Goal: Transaction & Acquisition: Obtain resource

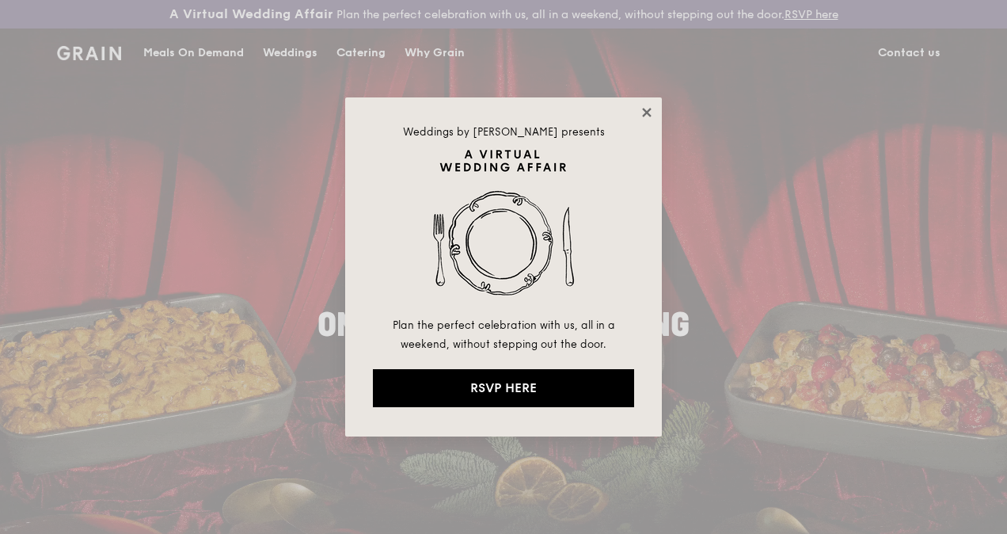
click at [643, 111] on icon at bounding box center [647, 112] width 14 height 14
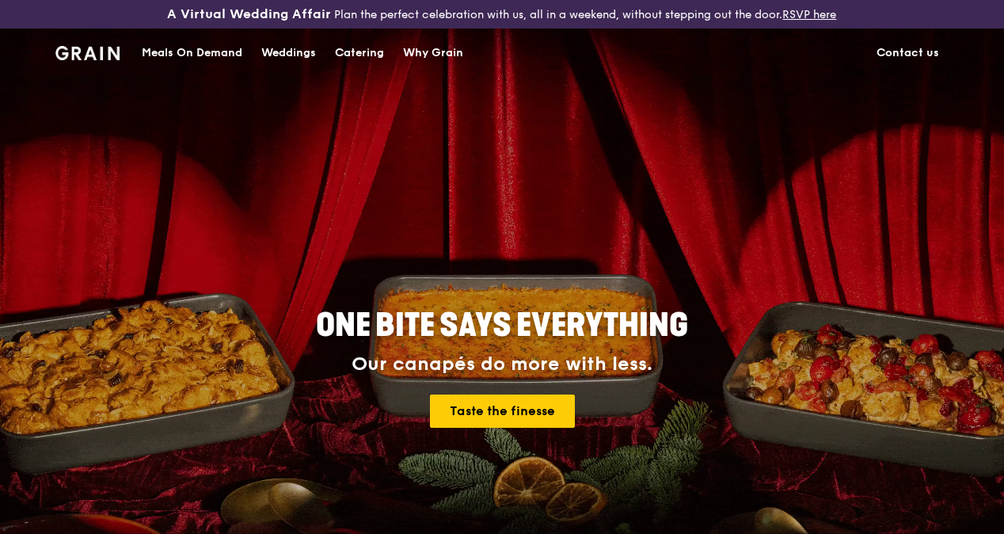
click at [171, 65] on div "Meals On Demand" at bounding box center [192, 53] width 101 height 48
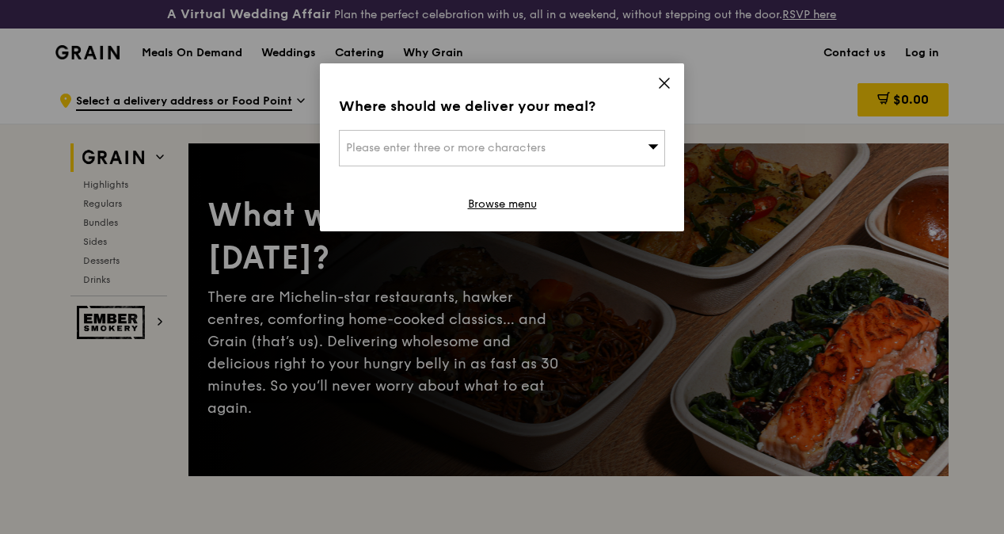
click at [652, 146] on icon at bounding box center [653, 146] width 10 height 5
click at [663, 84] on icon at bounding box center [664, 83] width 14 height 14
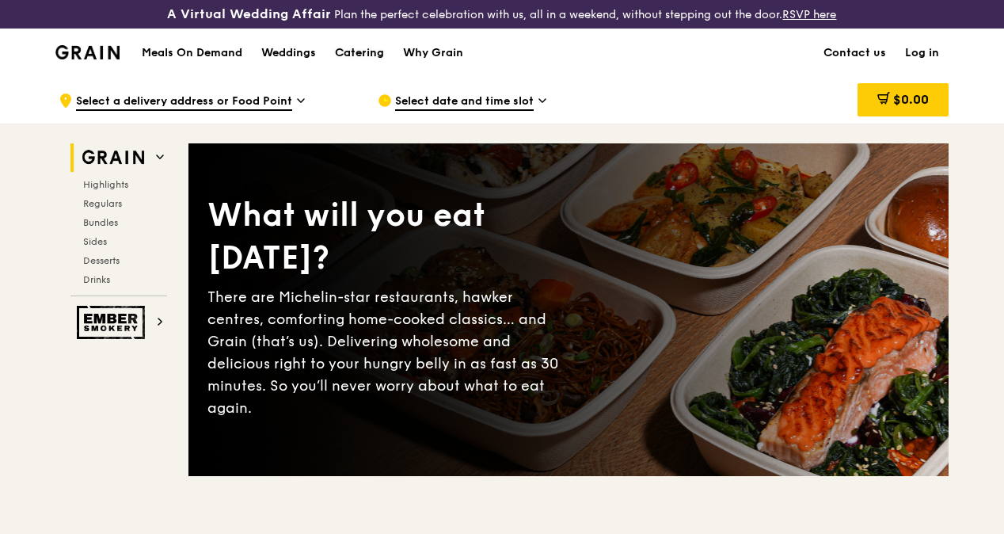
click at [351, 65] on div "Catering" at bounding box center [359, 53] width 49 height 48
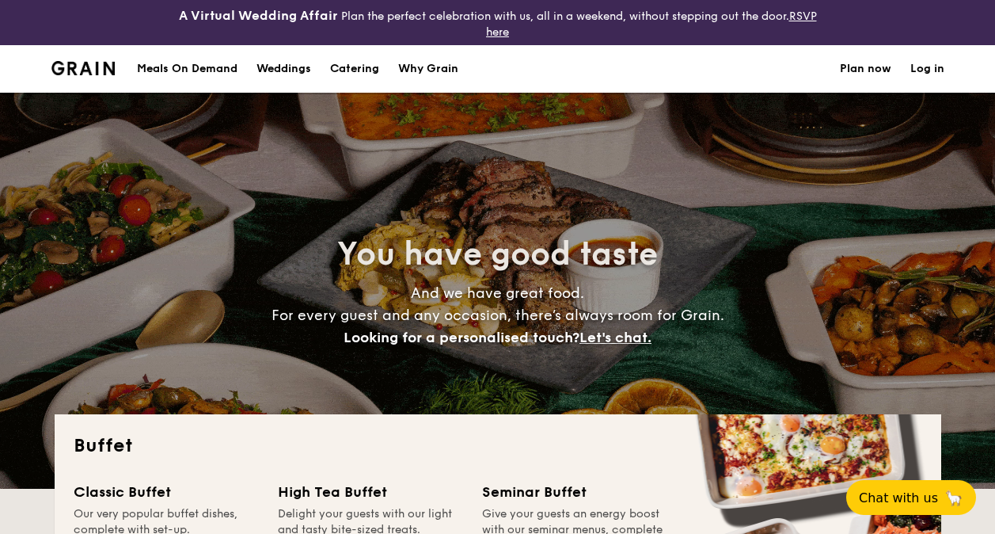
select select
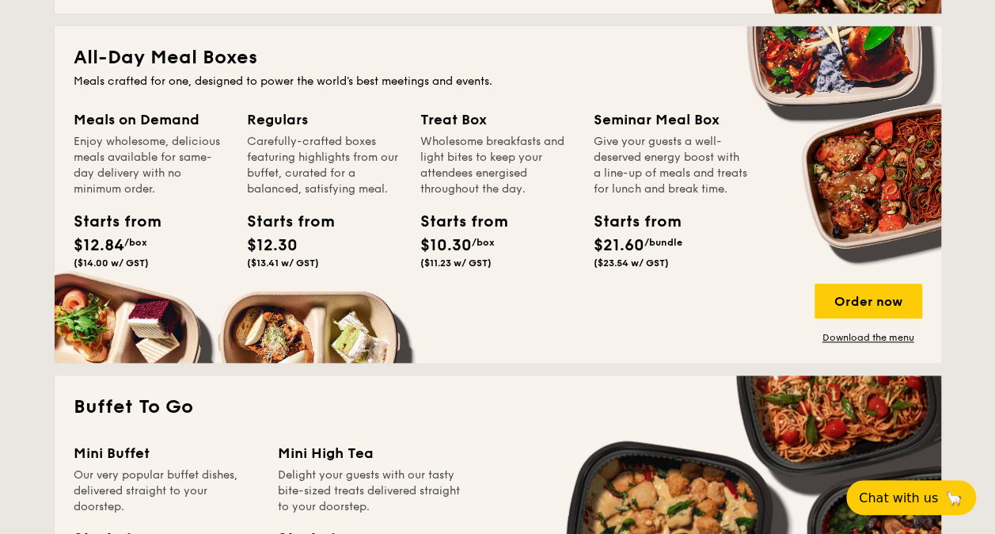
scroll to position [713, 0]
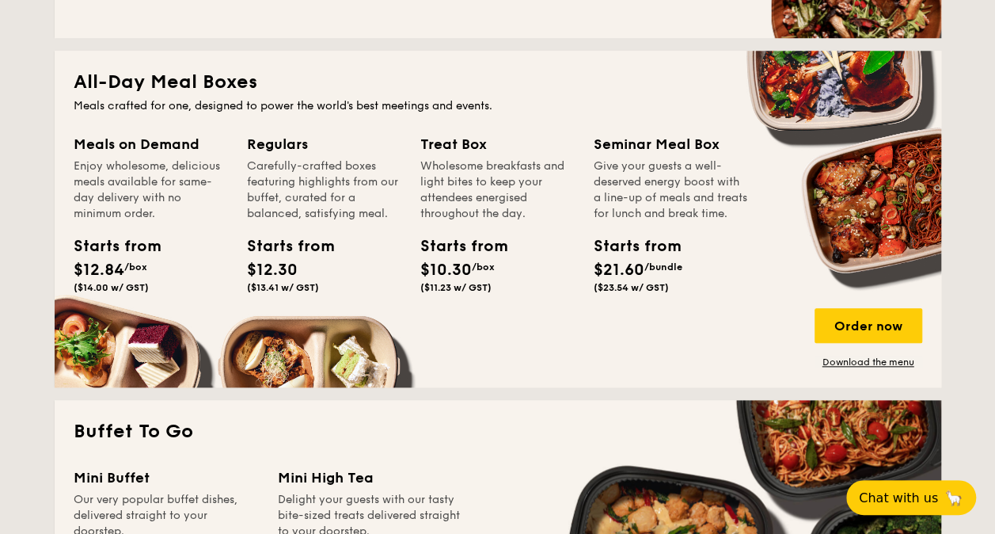
drag, startPoint x: 123, startPoint y: 275, endPoint x: 119, endPoint y: 263, distance: 12.5
click at [123, 276] on span "$12.84" at bounding box center [99, 269] width 51 height 19
click at [128, 217] on div "Enjoy wholesome, delicious meals available for same-day delivery with no minimu…" at bounding box center [151, 189] width 154 height 63
click at [144, 182] on div "Enjoy wholesome, delicious meals available for same-day delivery with no minimu…" at bounding box center [151, 189] width 154 height 63
click at [152, 320] on div "Meals on Demand Enjoy wholesome, delicious meals available for same-day deliver…" at bounding box center [160, 235] width 173 height 204
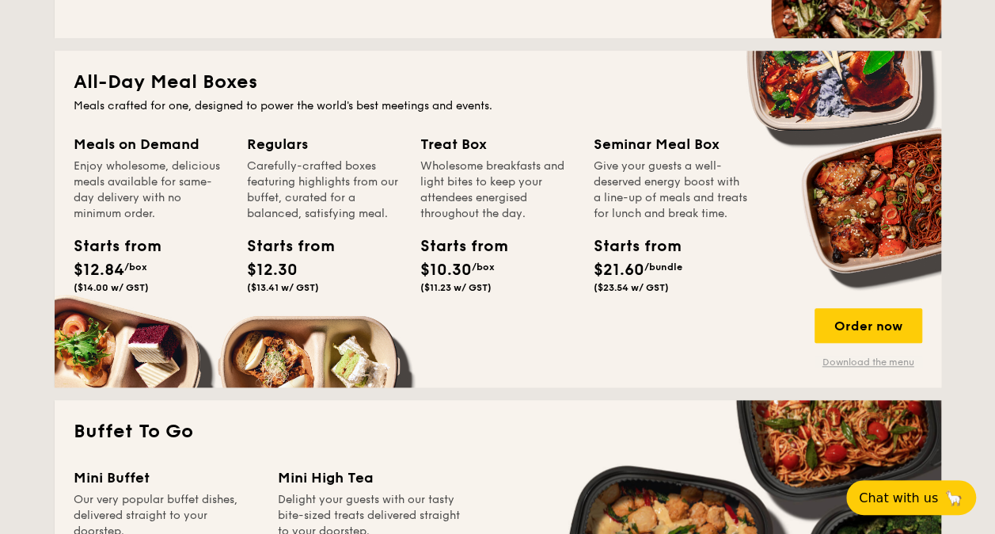
click at [899, 361] on link "Download the menu" at bounding box center [869, 361] width 108 height 13
